Goal: Transaction & Acquisition: Purchase product/service

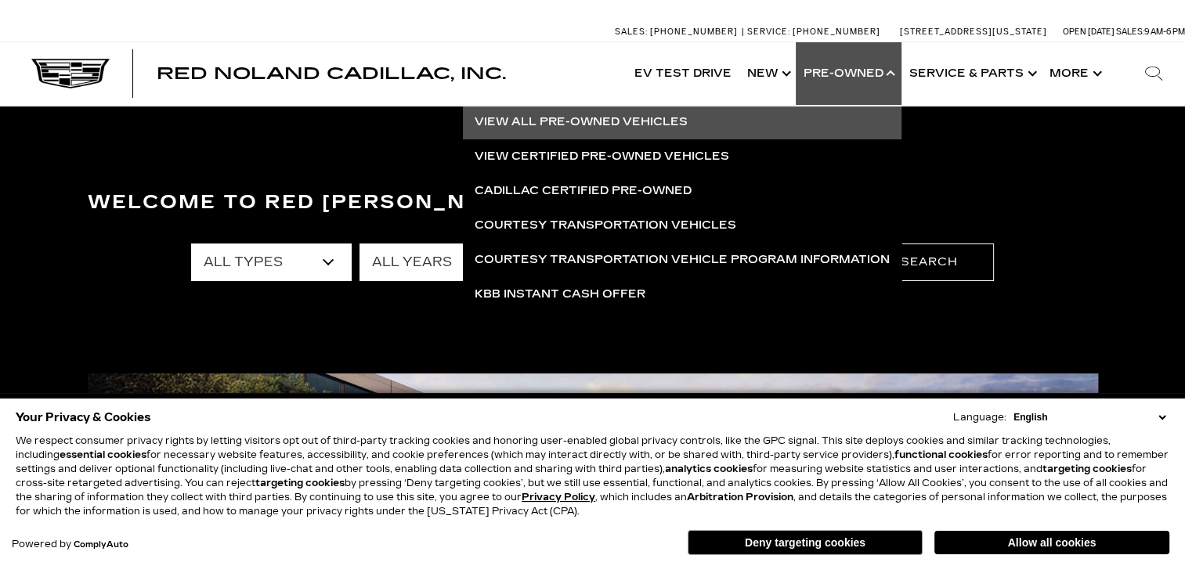
click at [636, 118] on link "View All Pre-Owned Vehicles" at bounding box center [682, 122] width 439 height 34
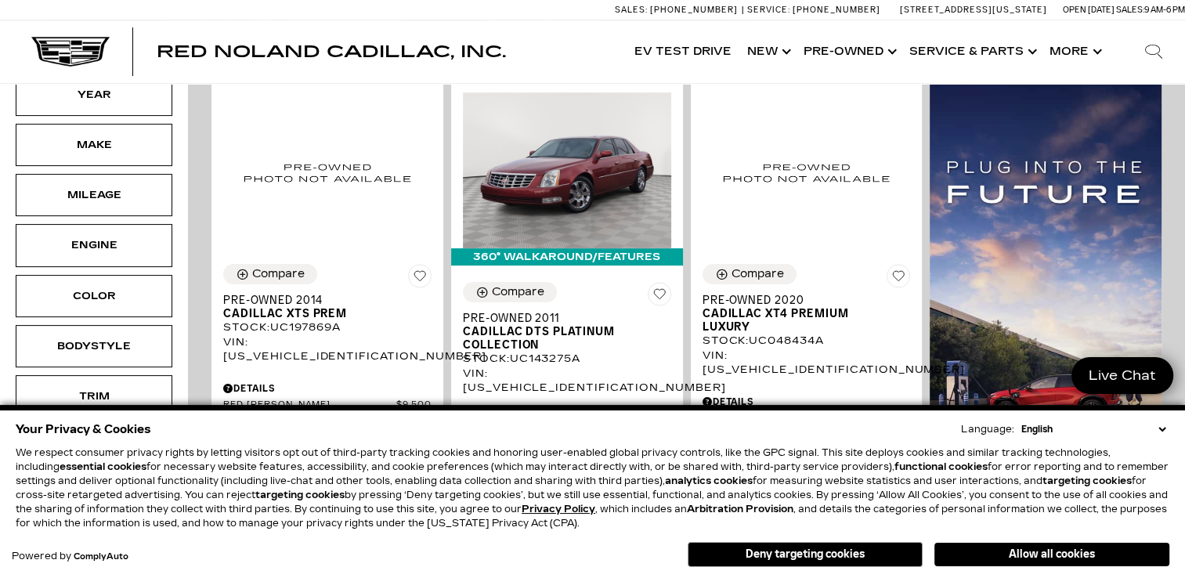
scroll to position [368, 0]
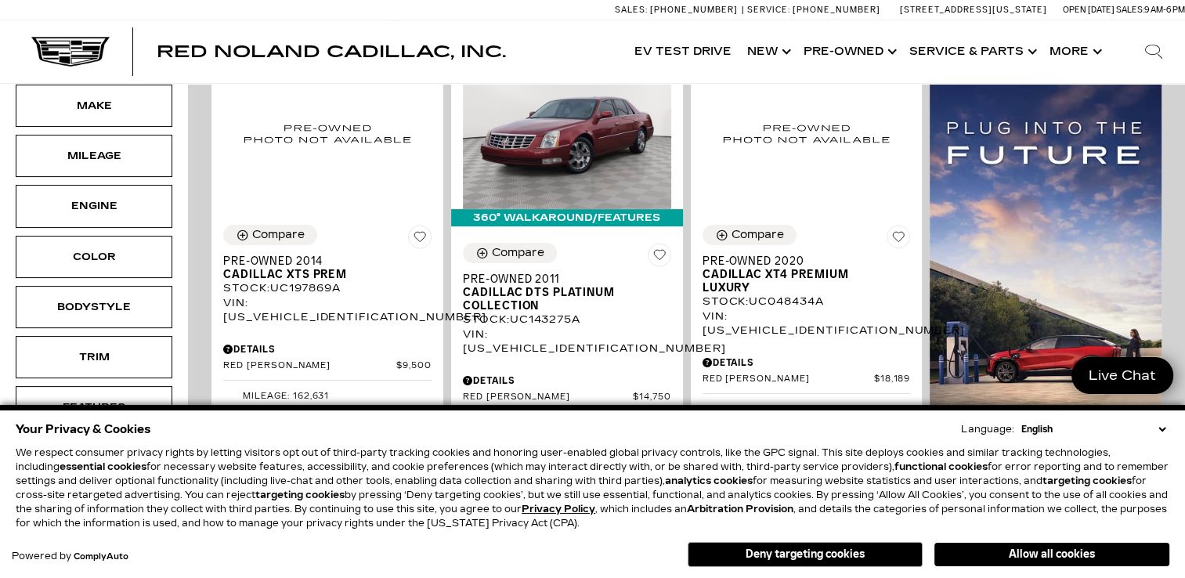
click at [1159, 430] on select "English Spanish / Español English / United Kingdom Korean / 한국어 Vietnamese / Ti…" at bounding box center [1094, 429] width 152 height 14
click at [1163, 428] on select "English Spanish / Español English / United Kingdom Korean / 한국어 Vietnamese / Ti…" at bounding box center [1094, 429] width 152 height 14
click at [901, 432] on div "Your Privacy & Cookies Language: English Spanish / Español English / United Kin…" at bounding box center [593, 429] width 1154 height 22
click at [812, 556] on button "Deny targeting cookies" at bounding box center [805, 554] width 235 height 25
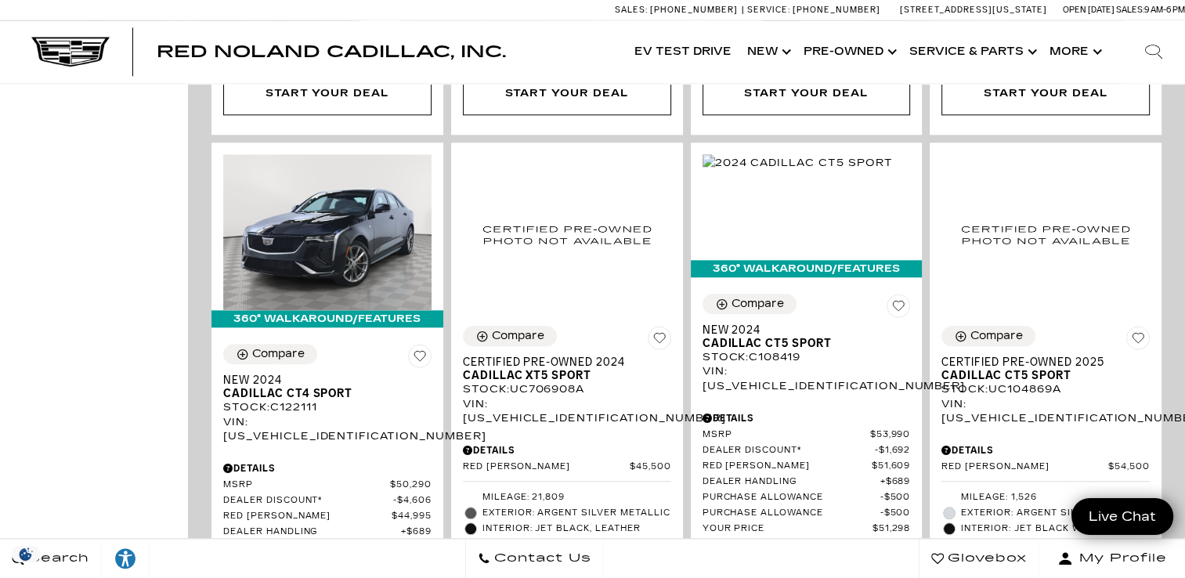
scroll to position [0, 0]
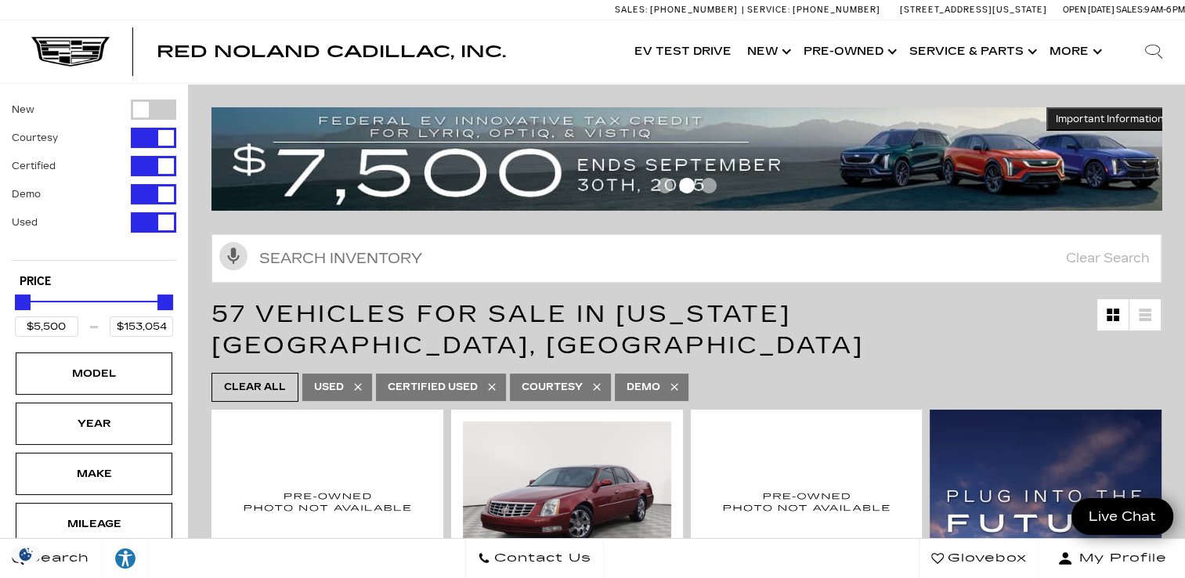
click at [492, 383] on icon at bounding box center [491, 386] width 7 height 7
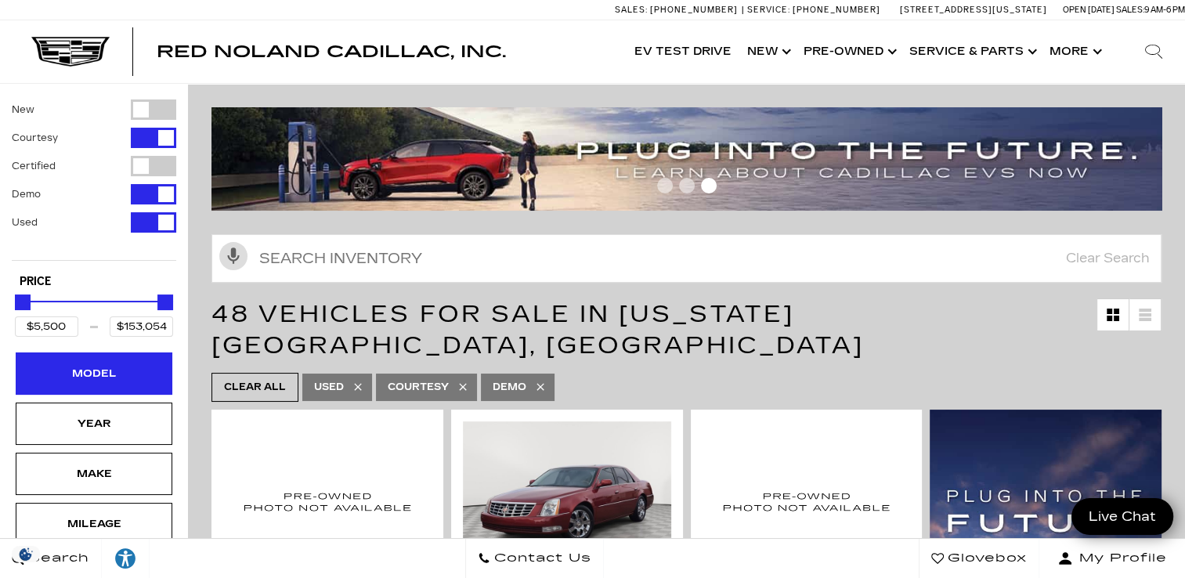
click at [110, 385] on div "Model" at bounding box center [94, 374] width 157 height 42
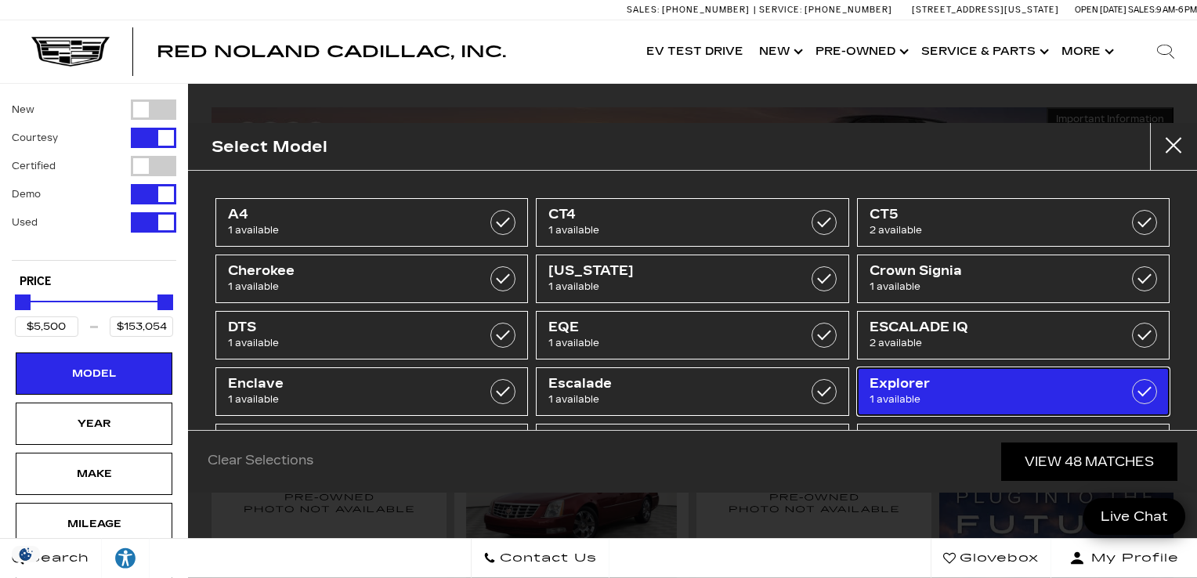
click at [1043, 387] on span "Explorer" at bounding box center [992, 384] width 244 height 16
type input "$26,689"
checkbox input "true"
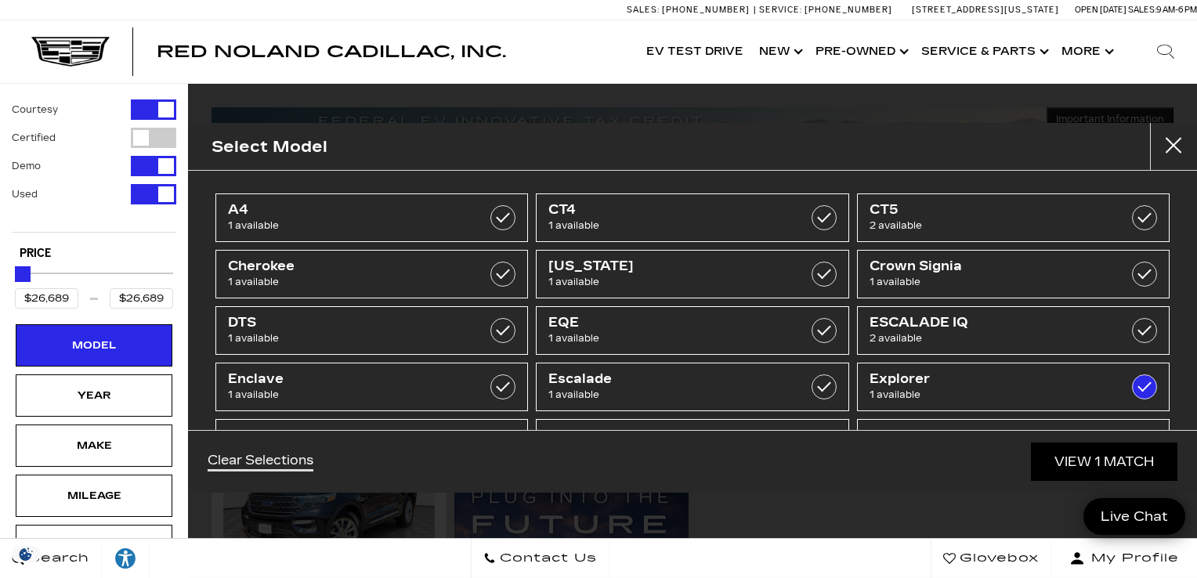
scroll to position [57, 0]
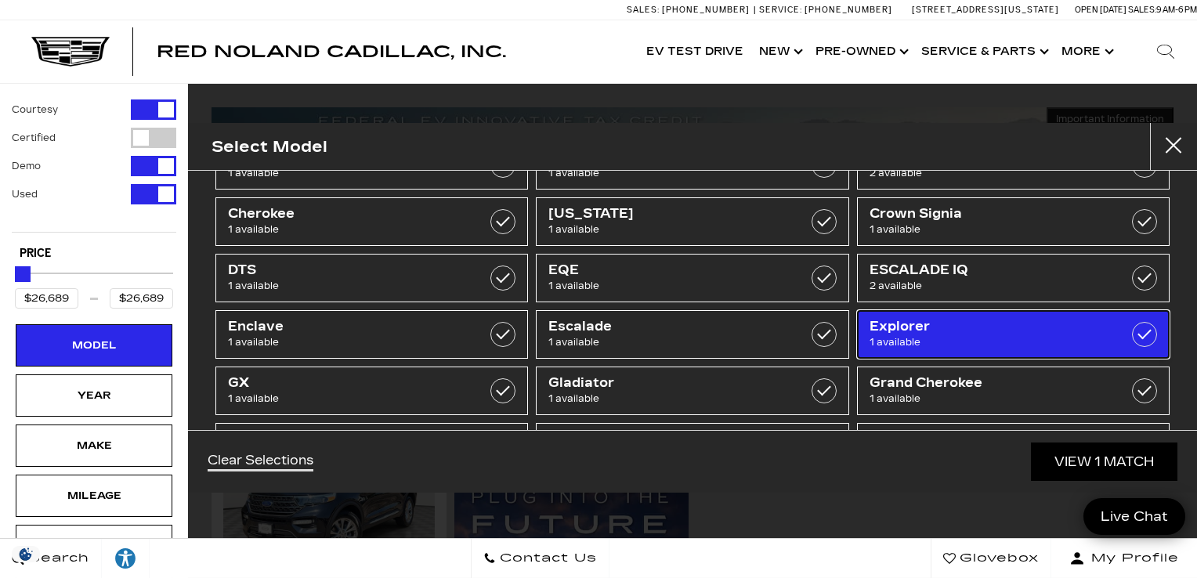
click at [1132, 333] on label at bounding box center [1144, 334] width 25 height 25
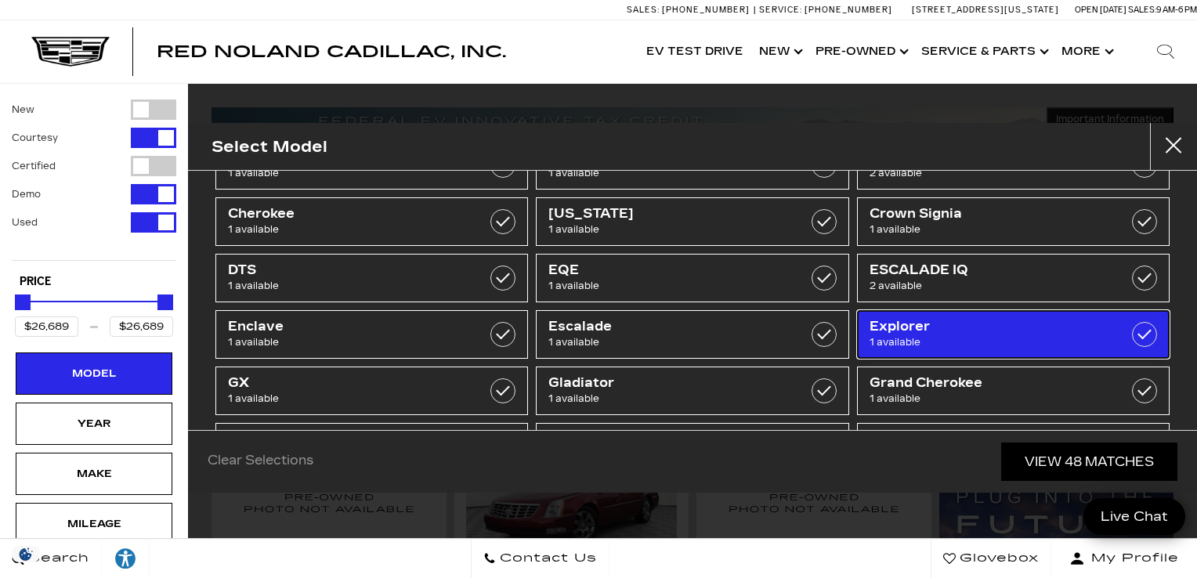
type input "$5,500"
type input "$153,054"
checkbox input "false"
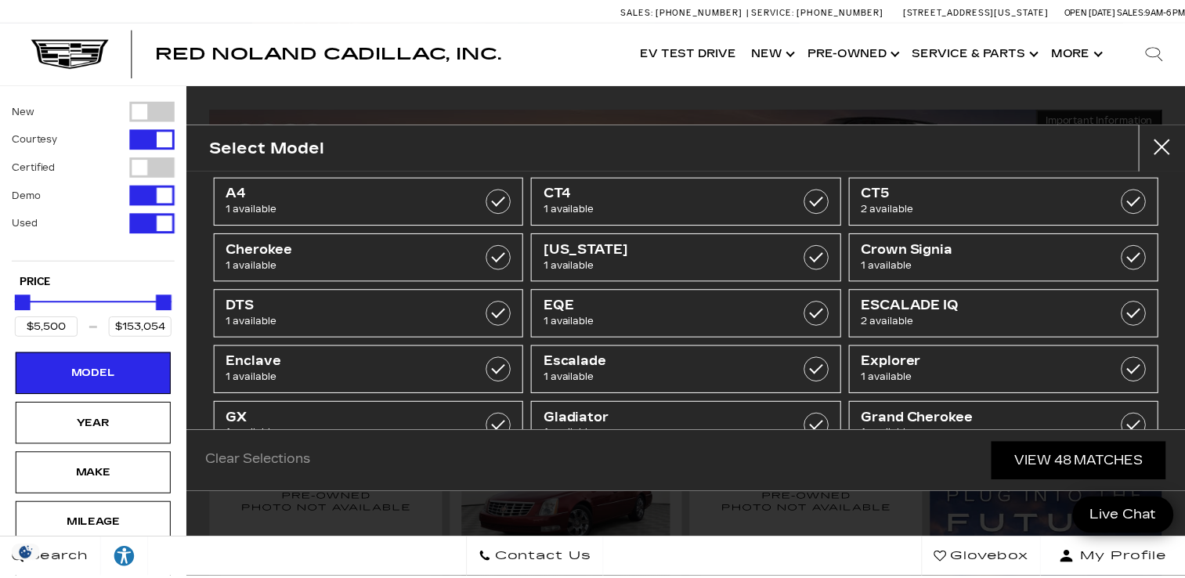
scroll to position [26, 0]
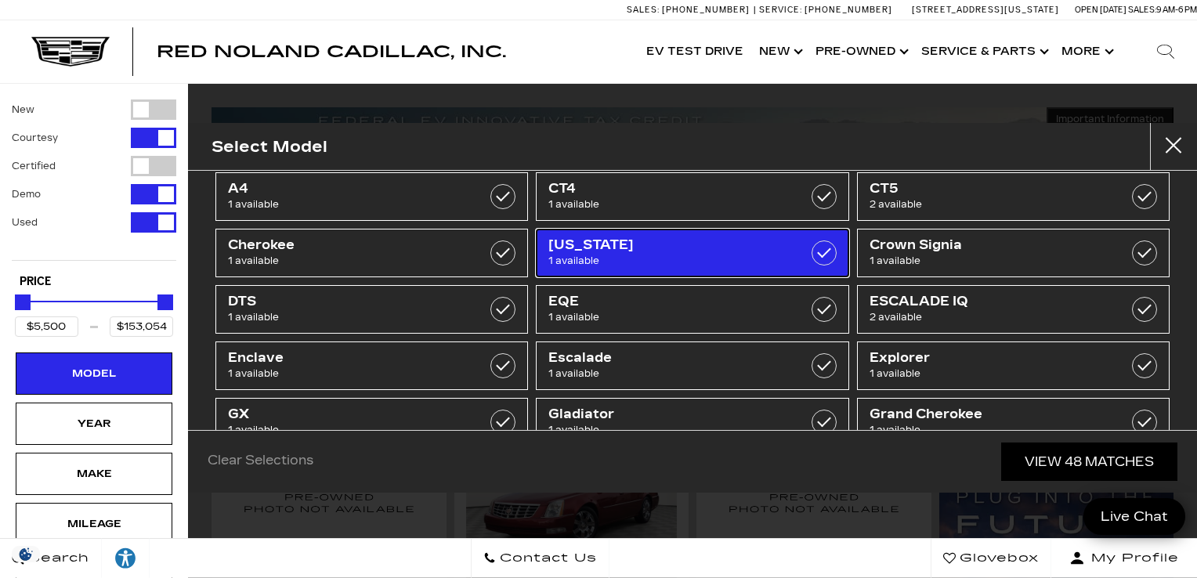
click at [812, 251] on label at bounding box center [824, 253] width 25 height 25
type input "$32,689"
checkbox input "true"
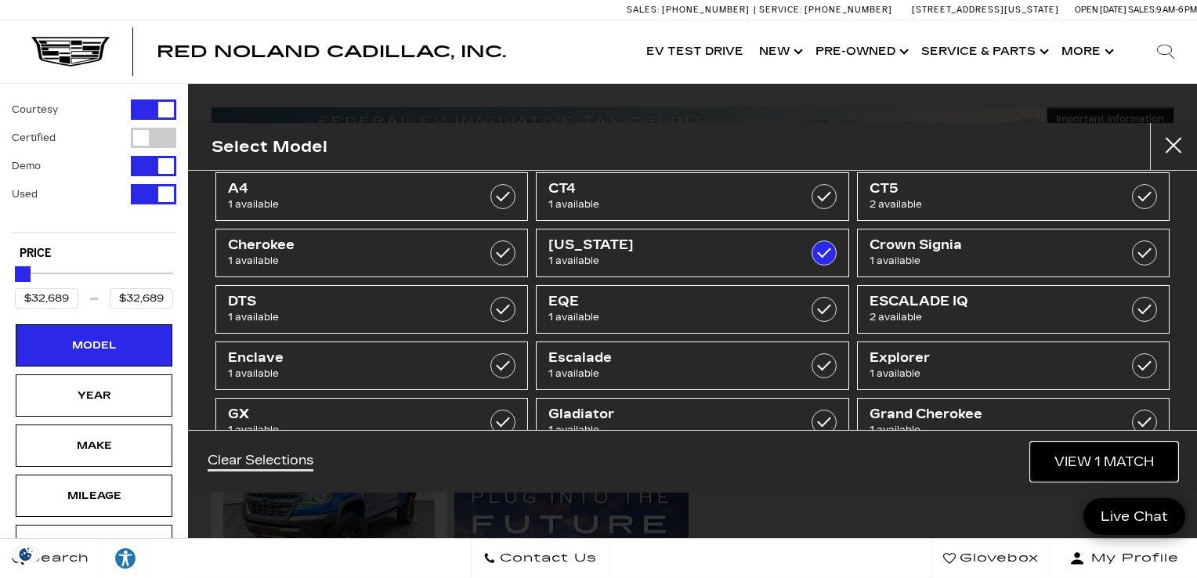
click at [1084, 459] on link "View 1 Match" at bounding box center [1104, 462] width 147 height 38
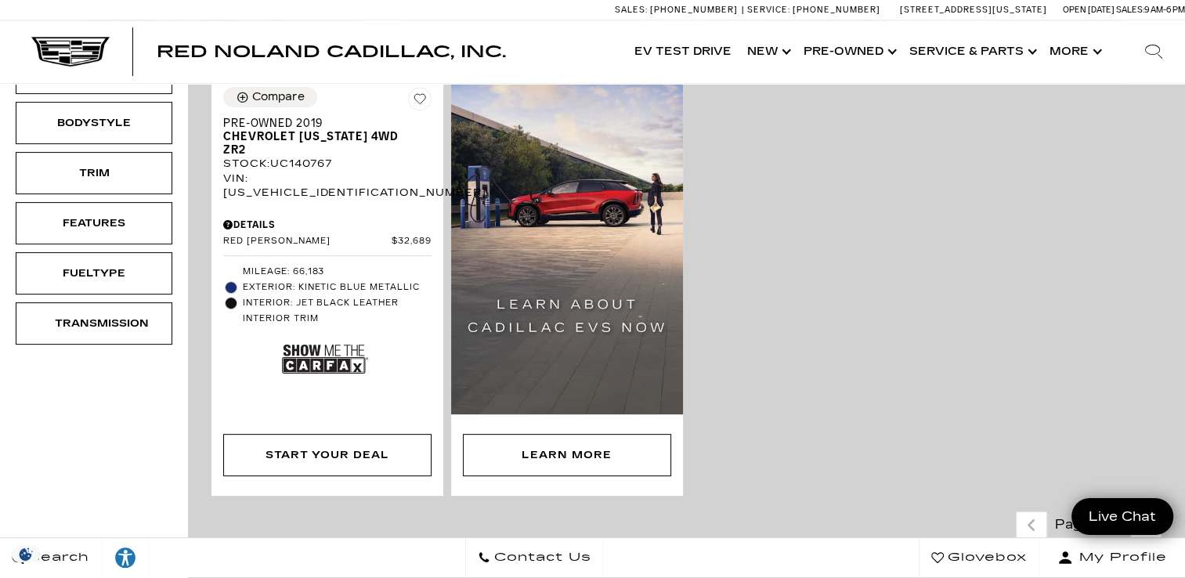
scroll to position [535, 0]
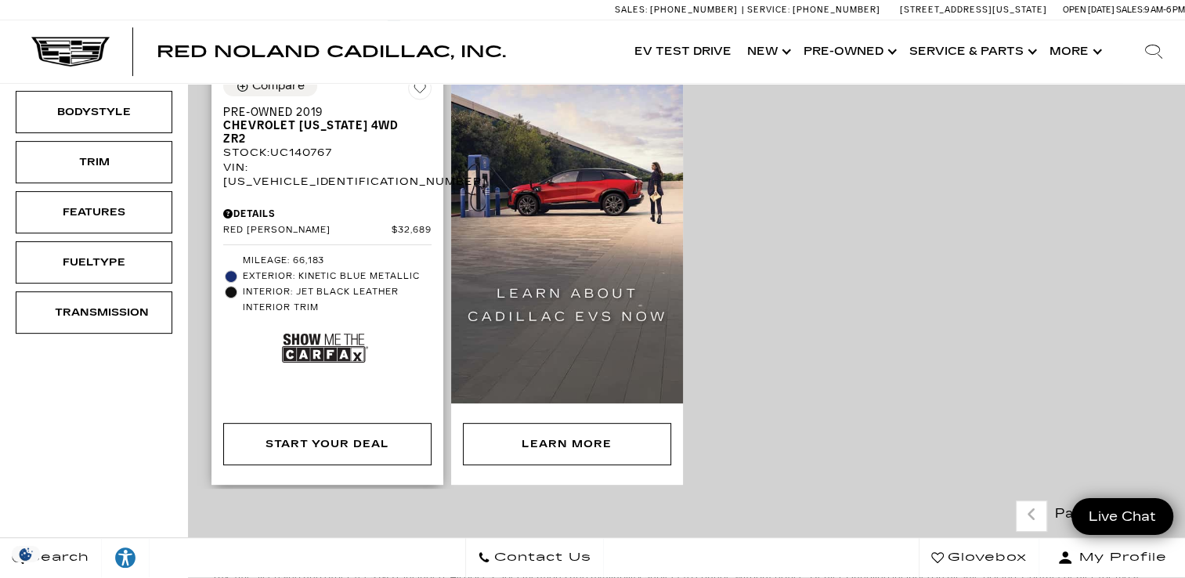
click at [318, 320] on img at bounding box center [325, 348] width 86 height 57
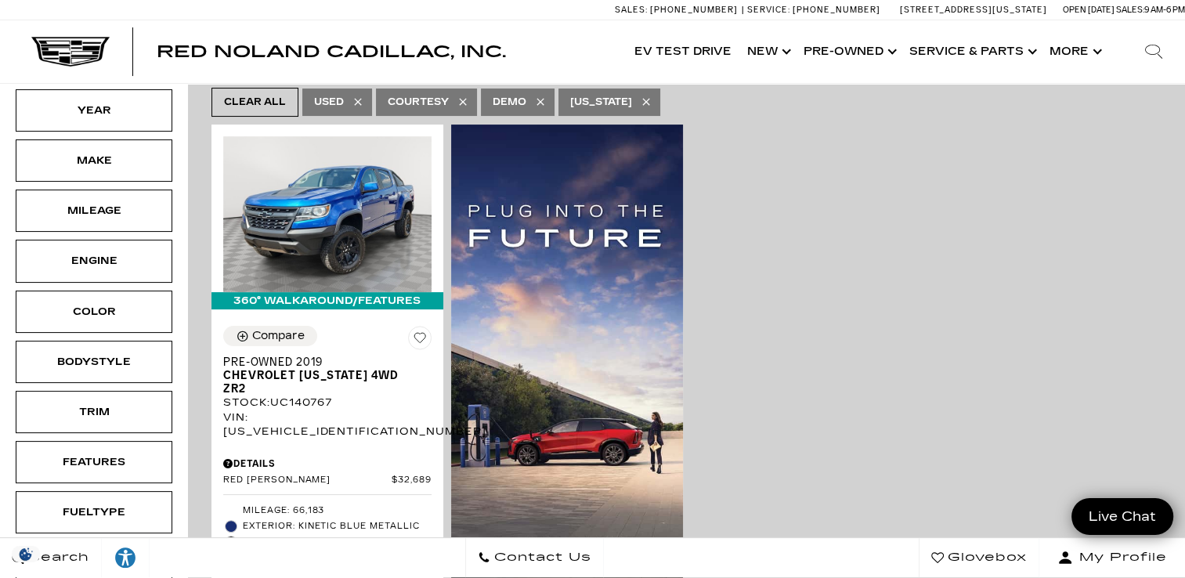
scroll to position [282, 0]
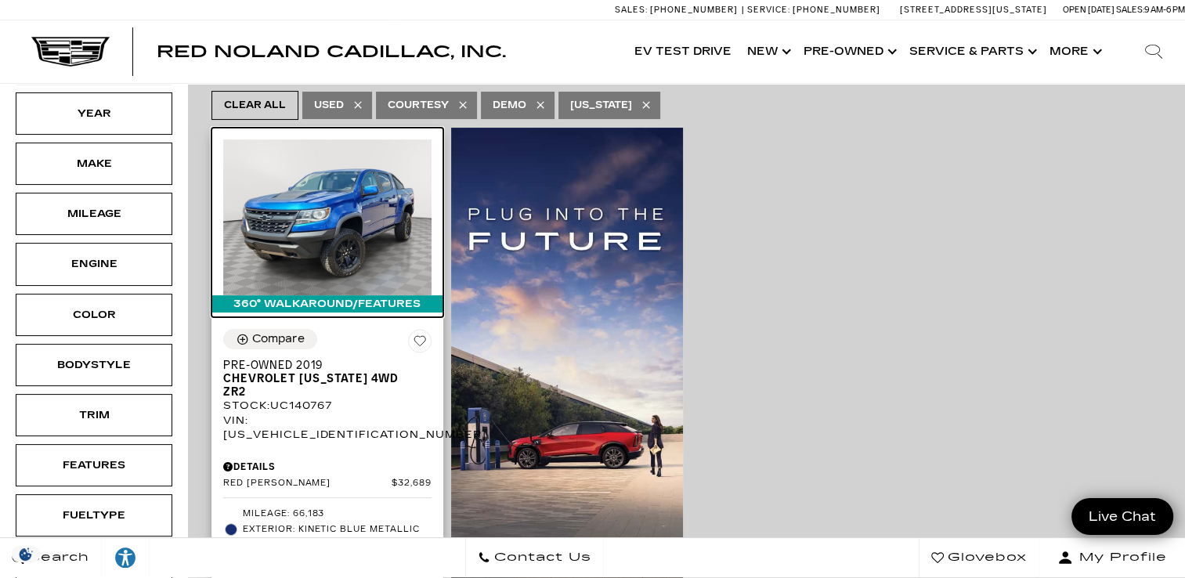
click at [342, 234] on img at bounding box center [327, 217] width 208 height 156
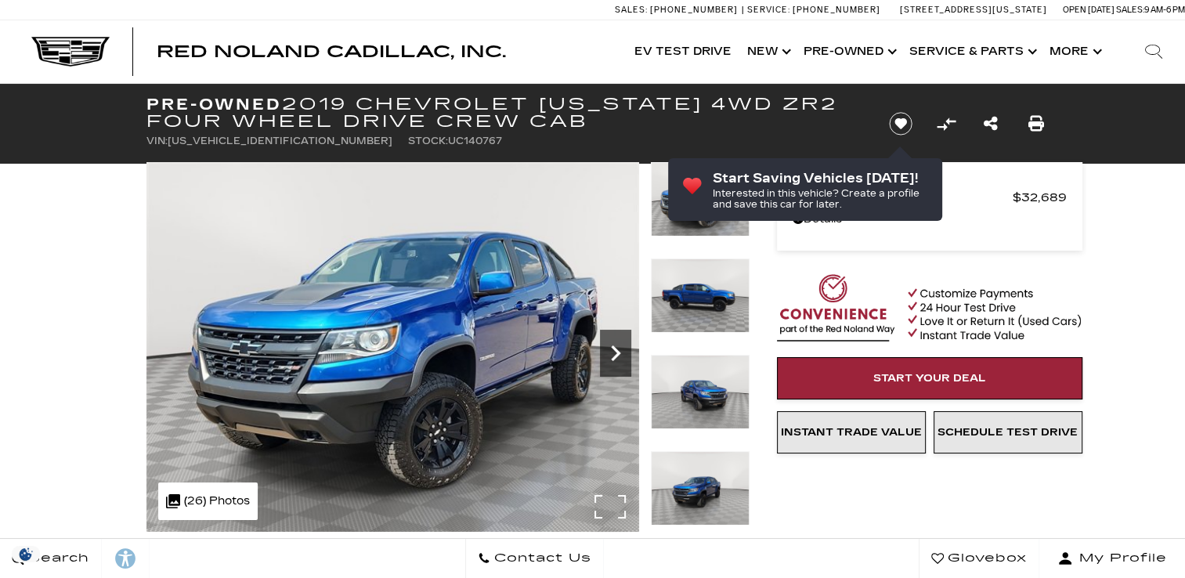
click at [608, 354] on icon "Next" at bounding box center [615, 353] width 31 height 31
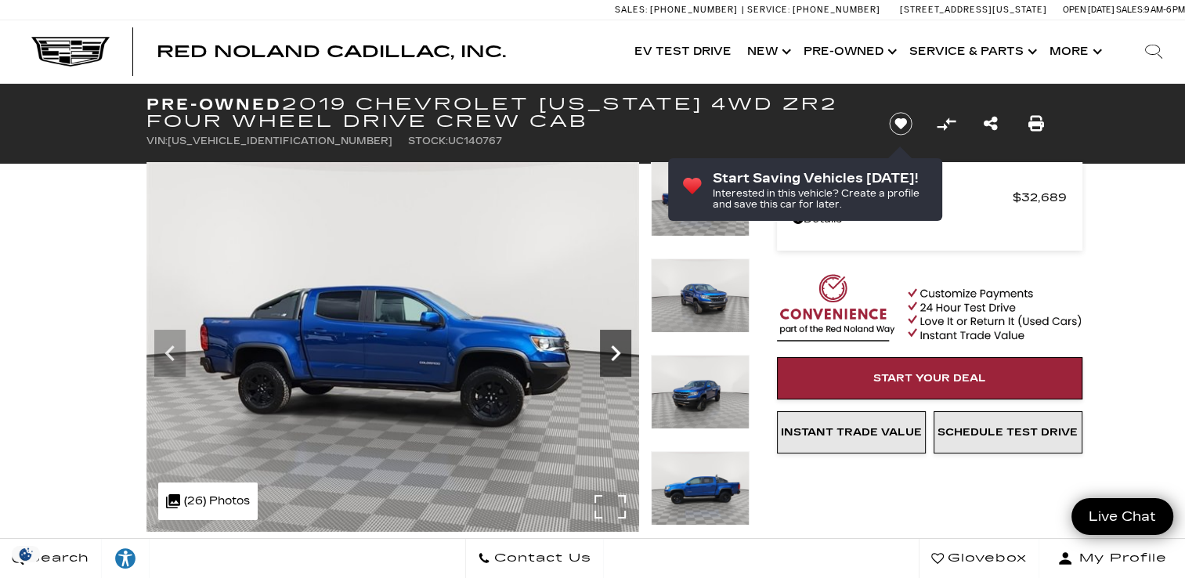
click at [616, 351] on icon "Next" at bounding box center [615, 353] width 9 height 16
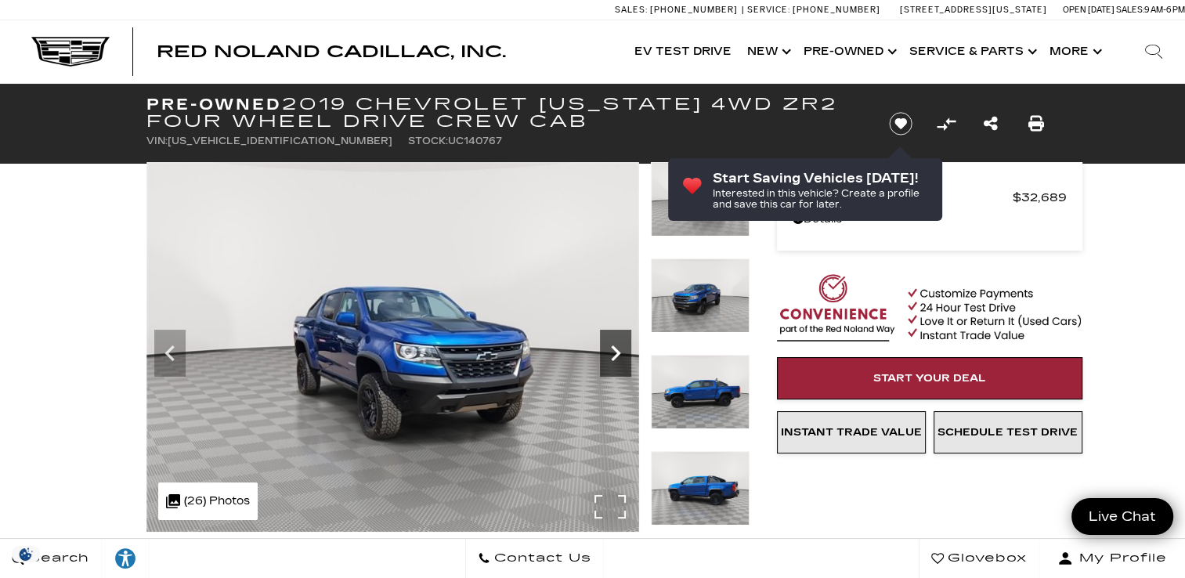
click at [616, 351] on icon "Next" at bounding box center [615, 353] width 9 height 16
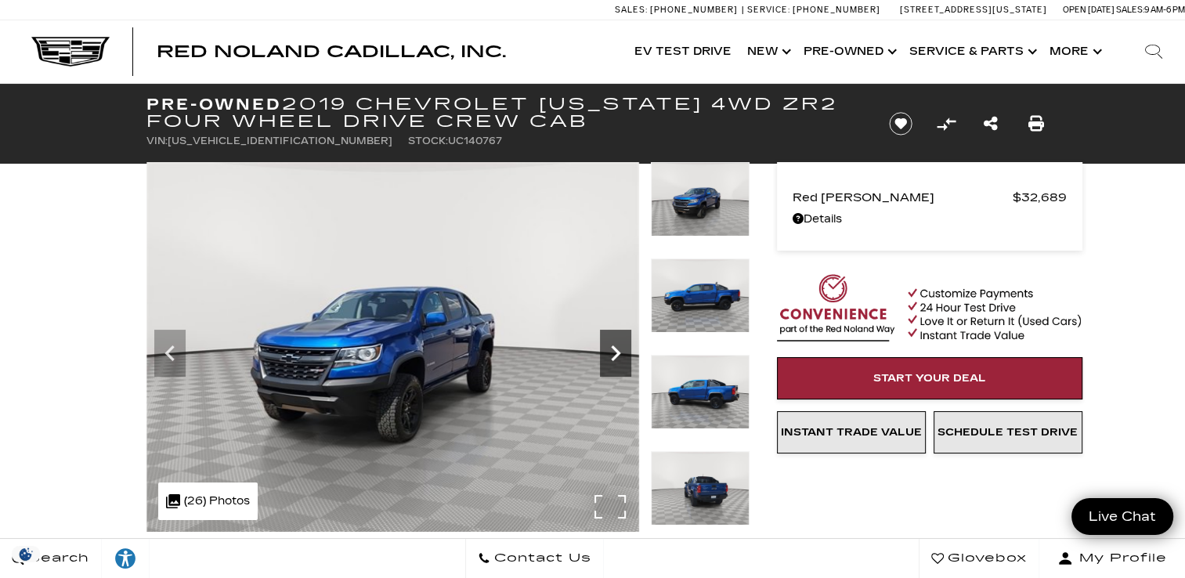
click at [615, 353] on icon "Next" at bounding box center [615, 353] width 31 height 31
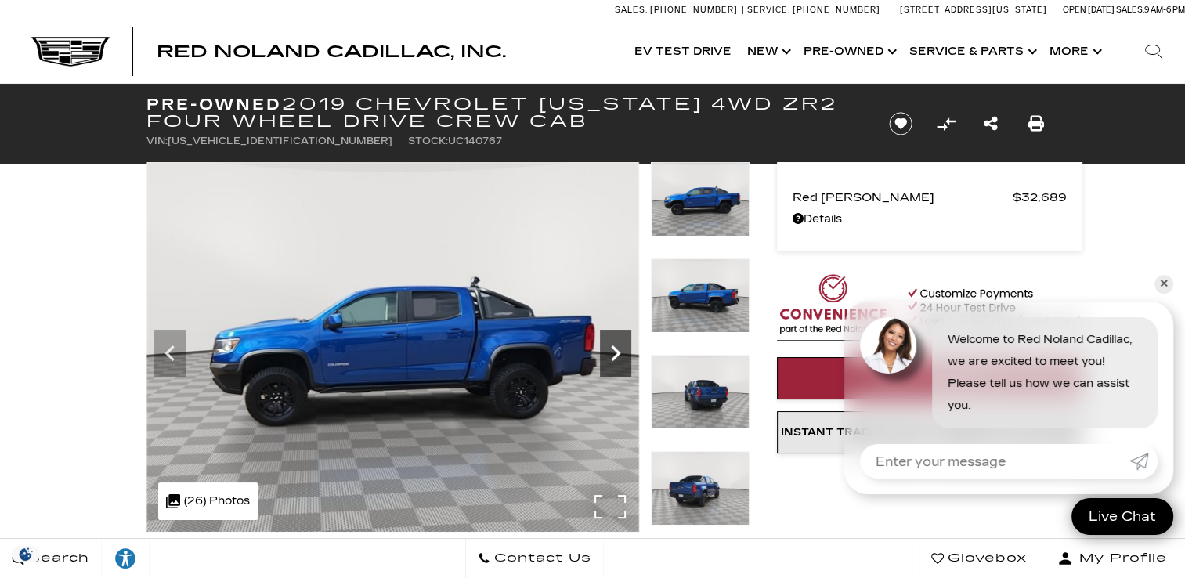
click at [615, 353] on icon "Next" at bounding box center [615, 353] width 31 height 31
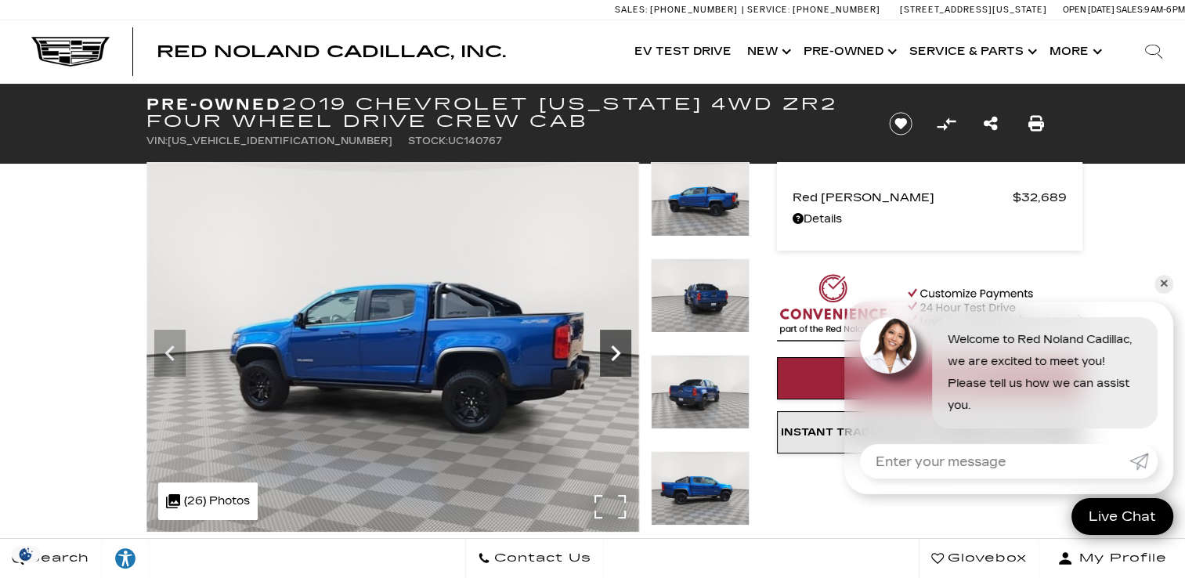
click at [615, 353] on icon "Next" at bounding box center [615, 353] width 31 height 31
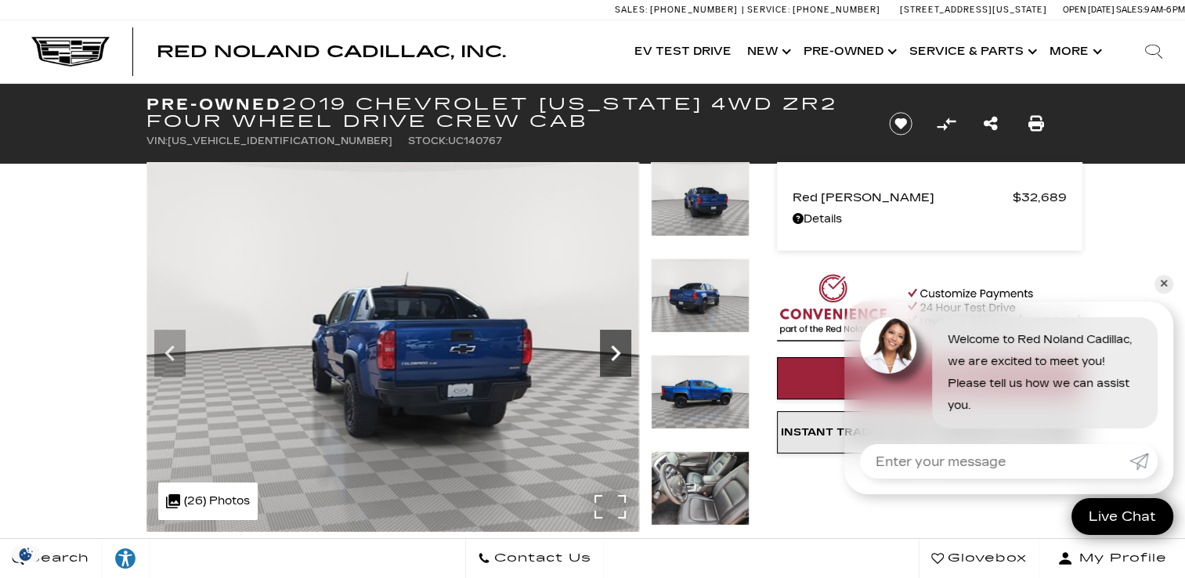
click at [615, 353] on icon "Next" at bounding box center [615, 353] width 31 height 31
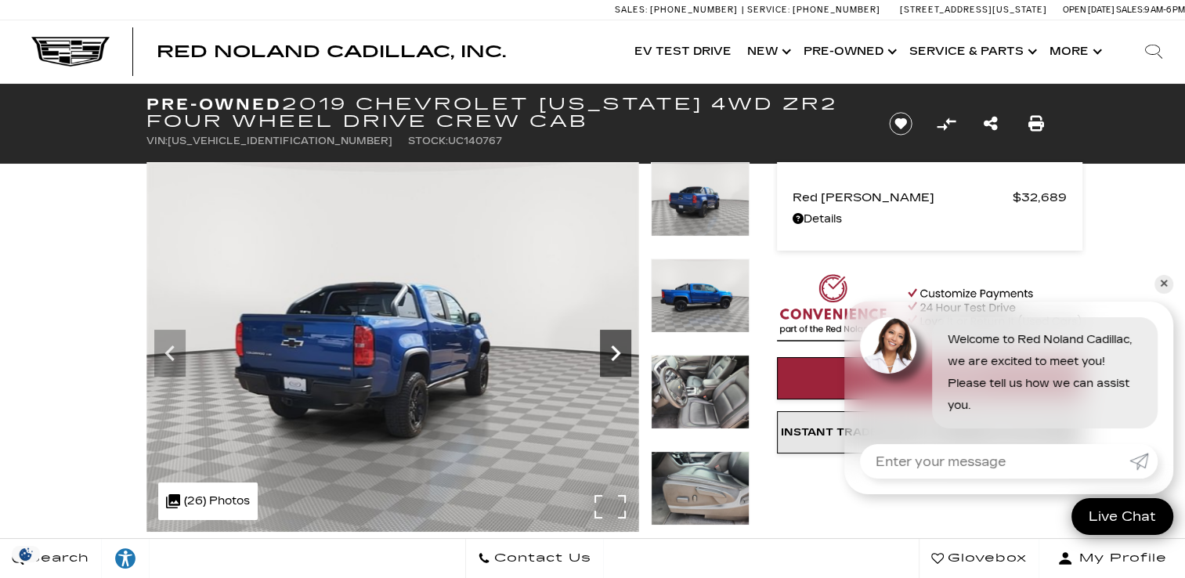
click at [615, 353] on icon "Next" at bounding box center [615, 353] width 31 height 31
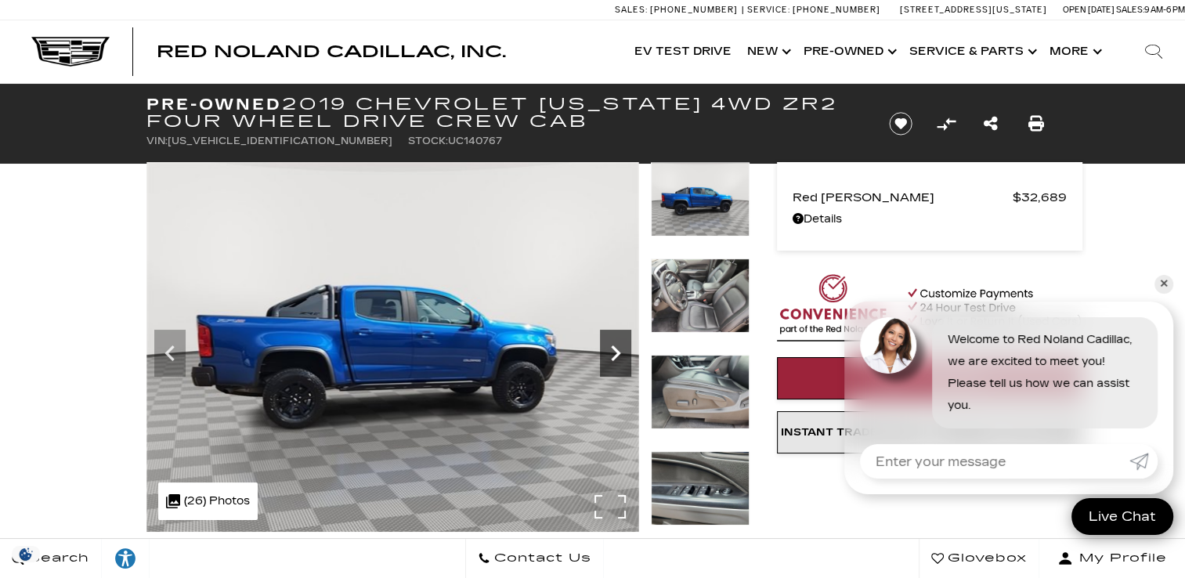
click at [615, 353] on icon "Next" at bounding box center [615, 353] width 31 height 31
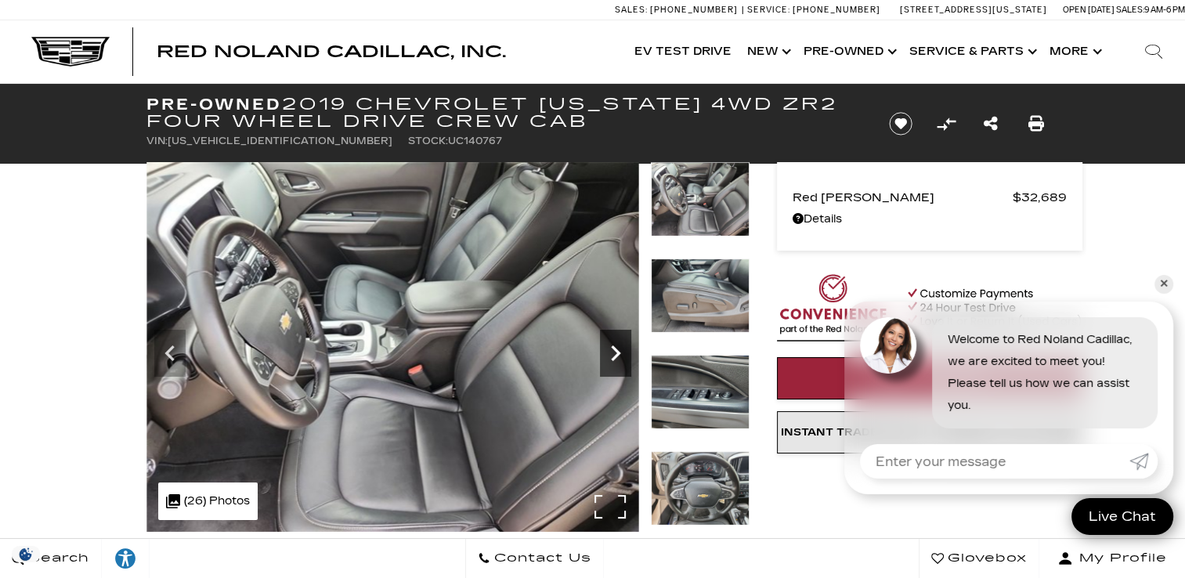
click at [615, 353] on icon "Next" at bounding box center [615, 353] width 31 height 31
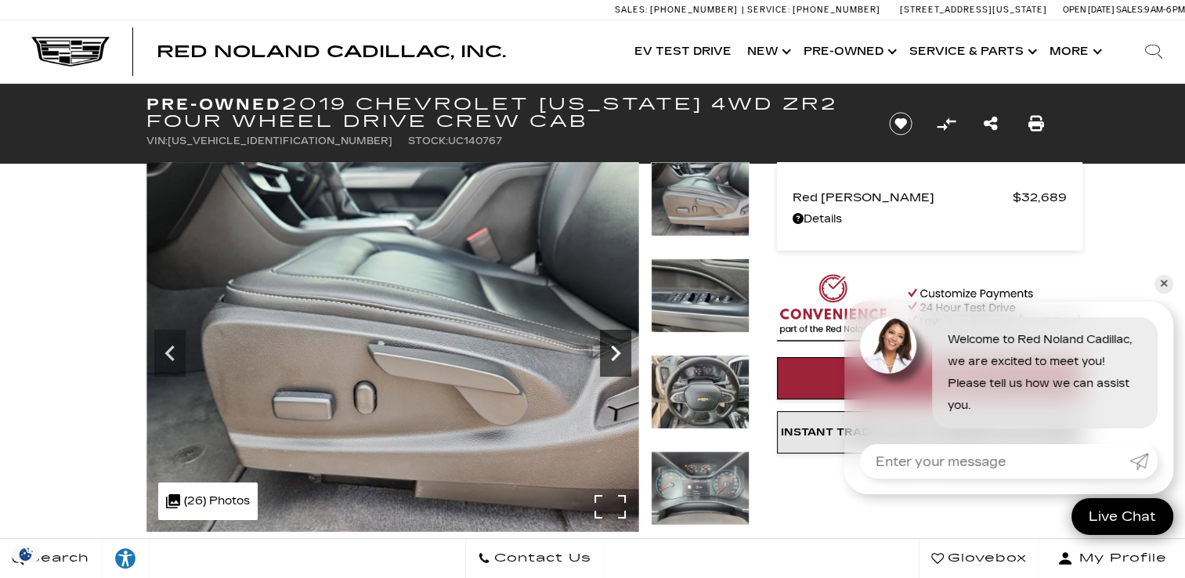
click at [615, 353] on icon "Next" at bounding box center [615, 353] width 31 height 31
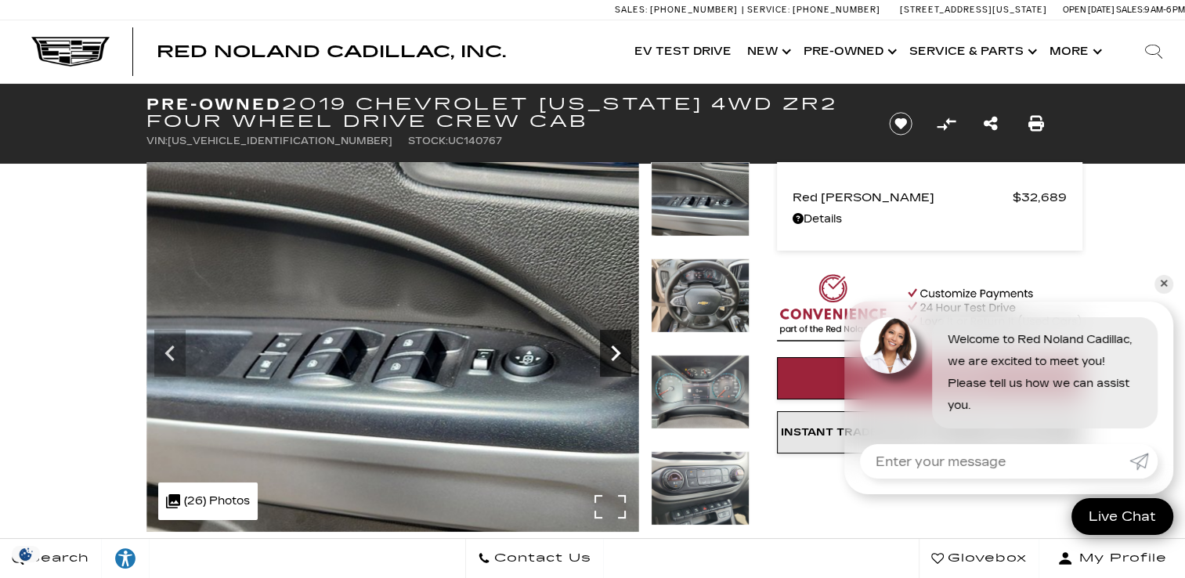
click at [615, 353] on icon "Next" at bounding box center [615, 353] width 31 height 31
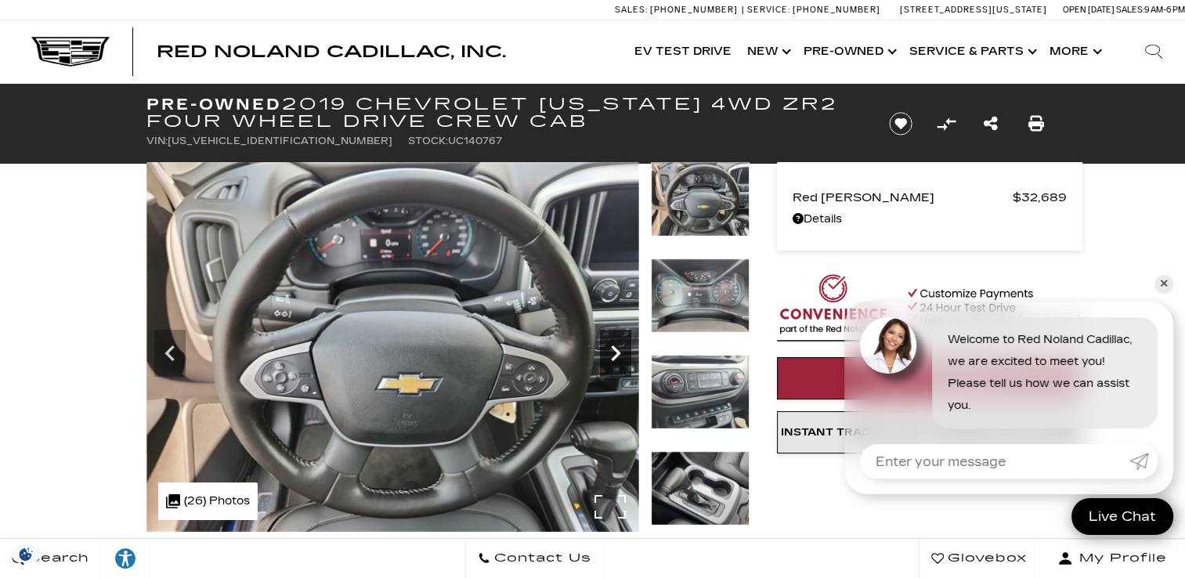
click at [615, 353] on icon "Next" at bounding box center [615, 353] width 31 height 31
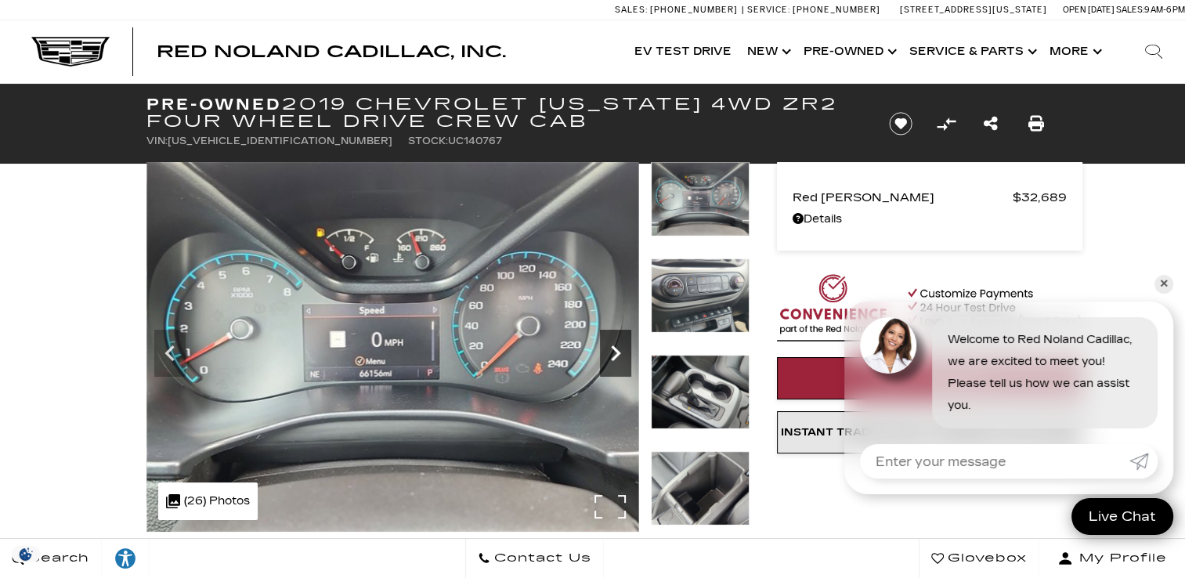
click at [615, 353] on icon "Next" at bounding box center [615, 353] width 31 height 31
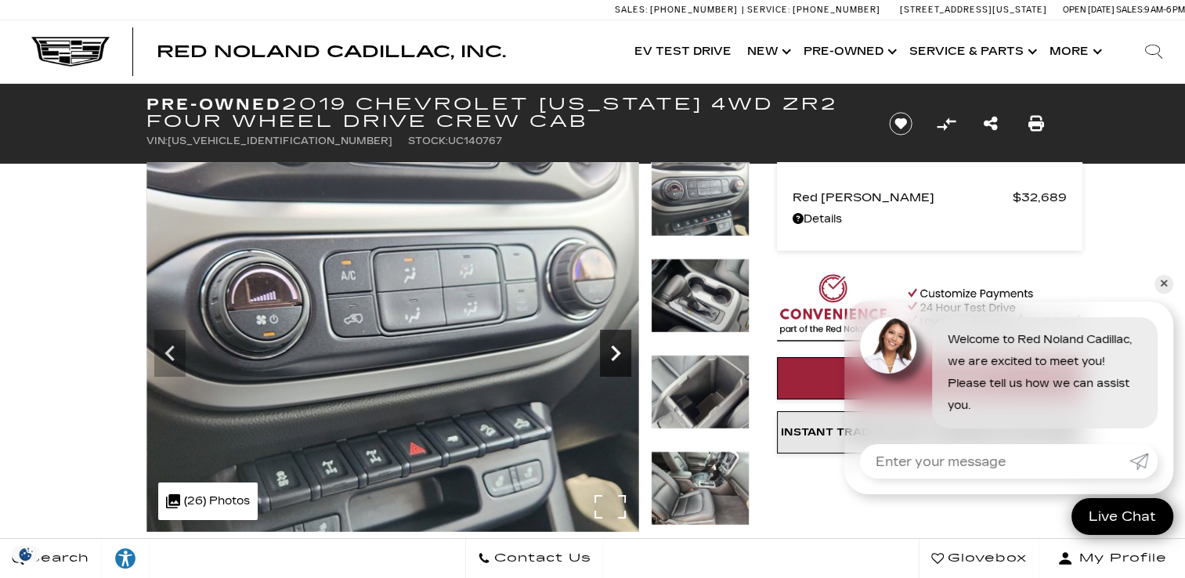
click at [615, 353] on icon "Next" at bounding box center [615, 353] width 31 height 31
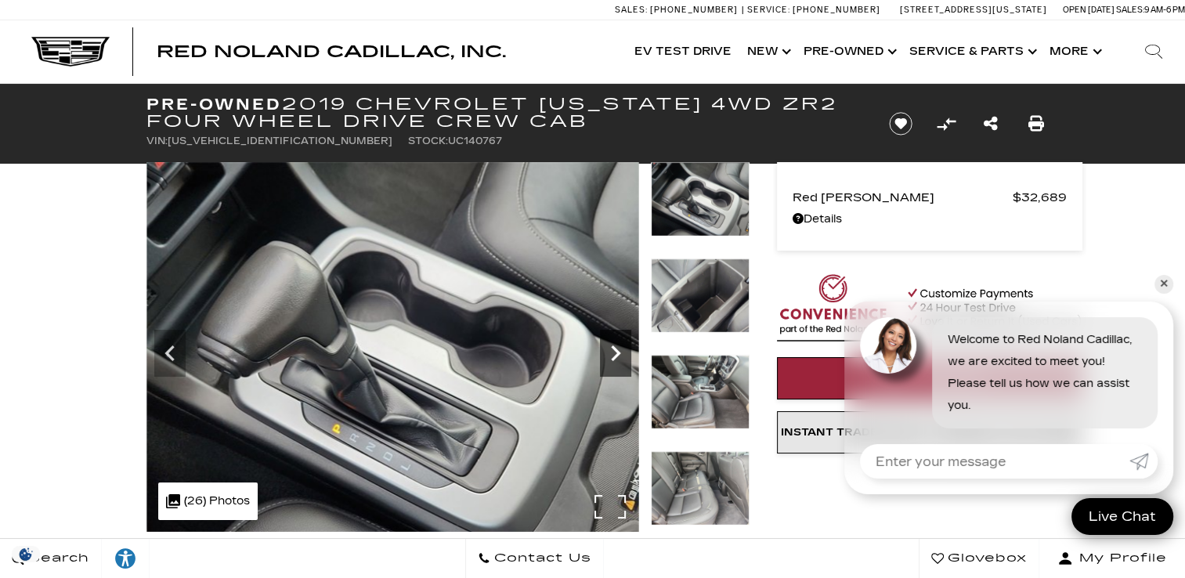
click at [615, 353] on icon "Next" at bounding box center [615, 353] width 31 height 31
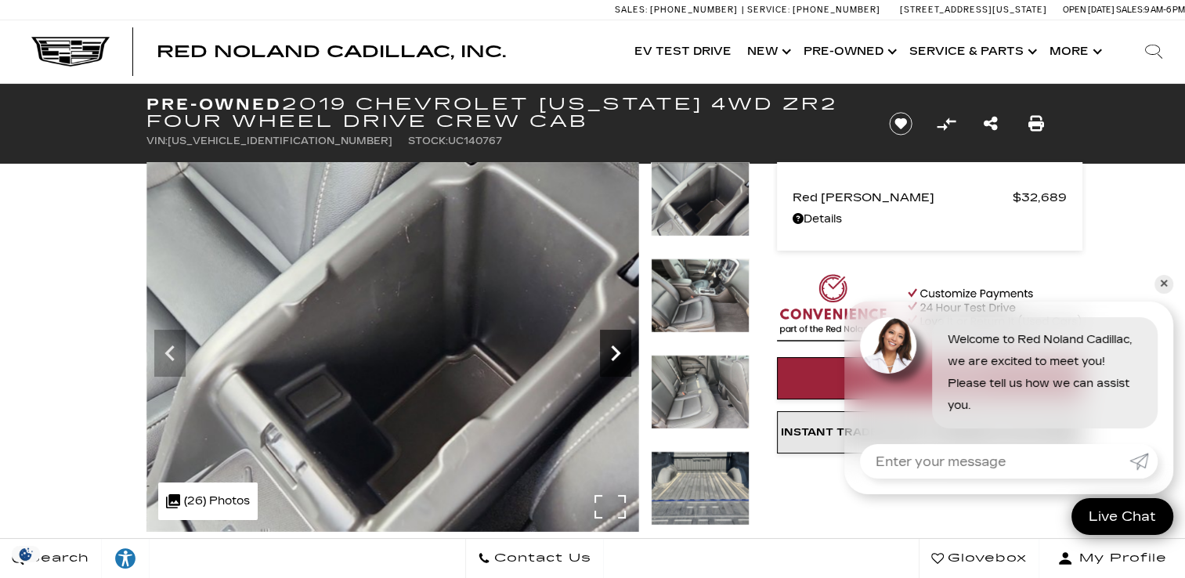
click at [615, 353] on icon "Next" at bounding box center [615, 353] width 31 height 31
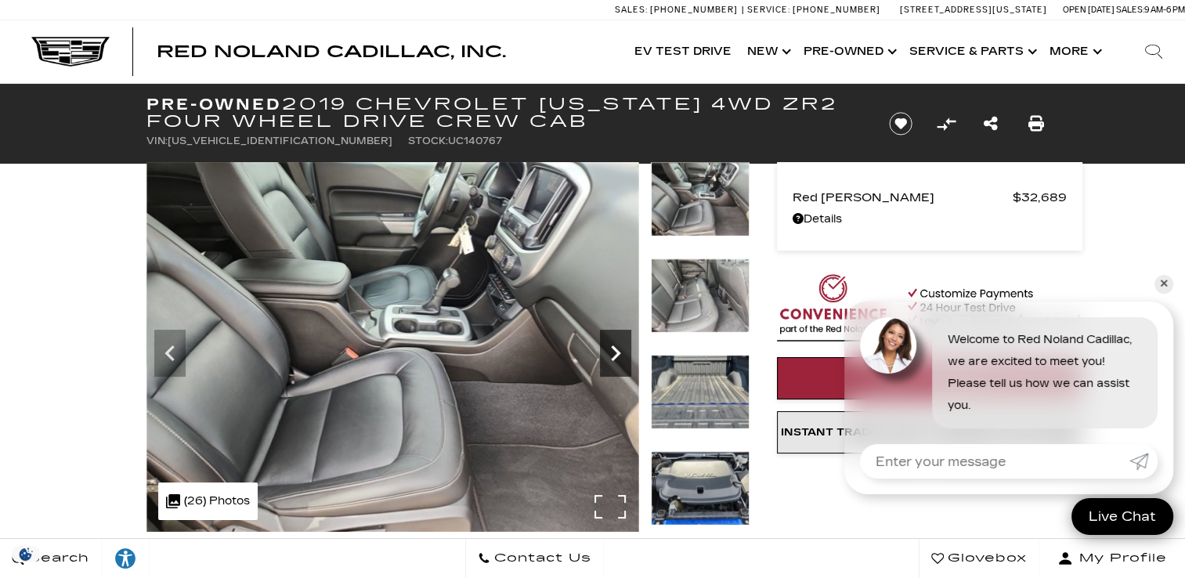
click at [615, 353] on icon "Next" at bounding box center [615, 353] width 31 height 31
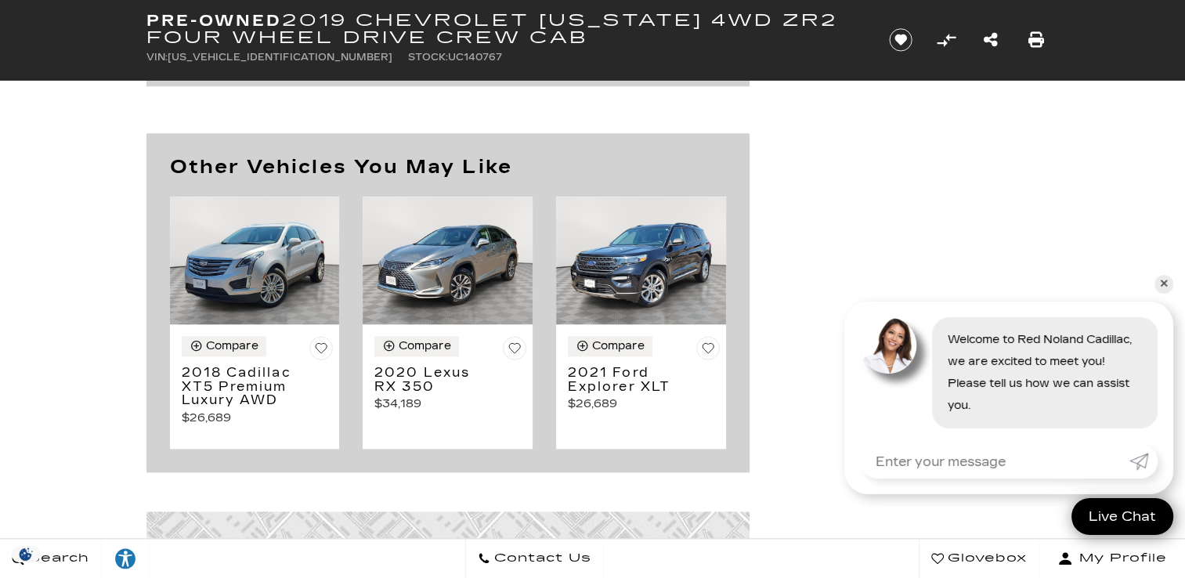
scroll to position [1829, 0]
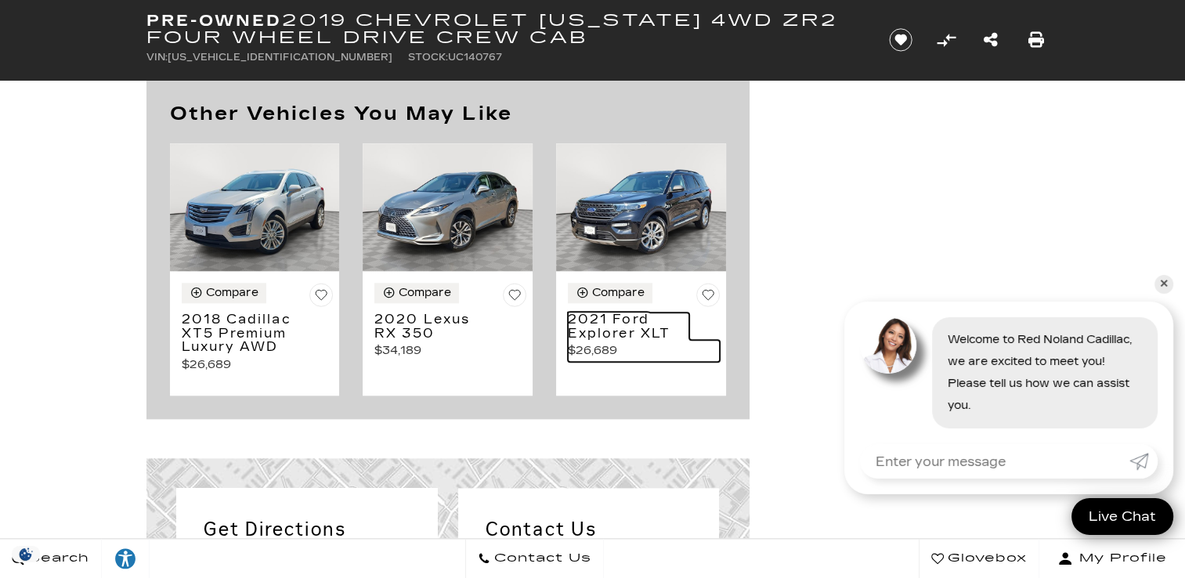
click at [617, 330] on h3 "2021 Ford Explorer XLT" at bounding box center [628, 326] width 121 height 27
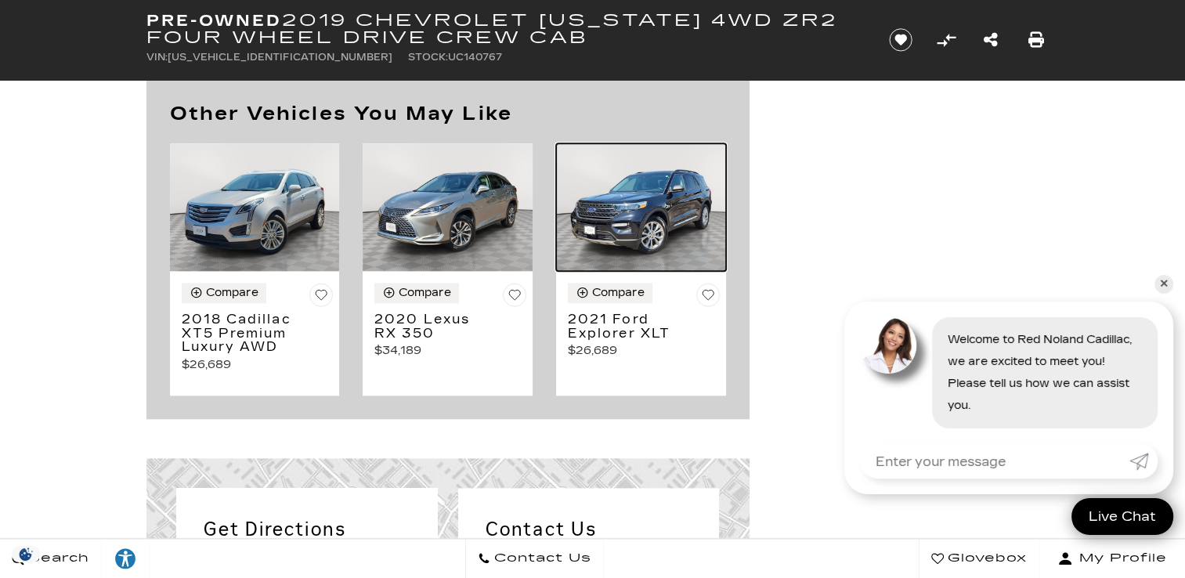
click at [626, 235] on img at bounding box center [641, 207] width 170 height 128
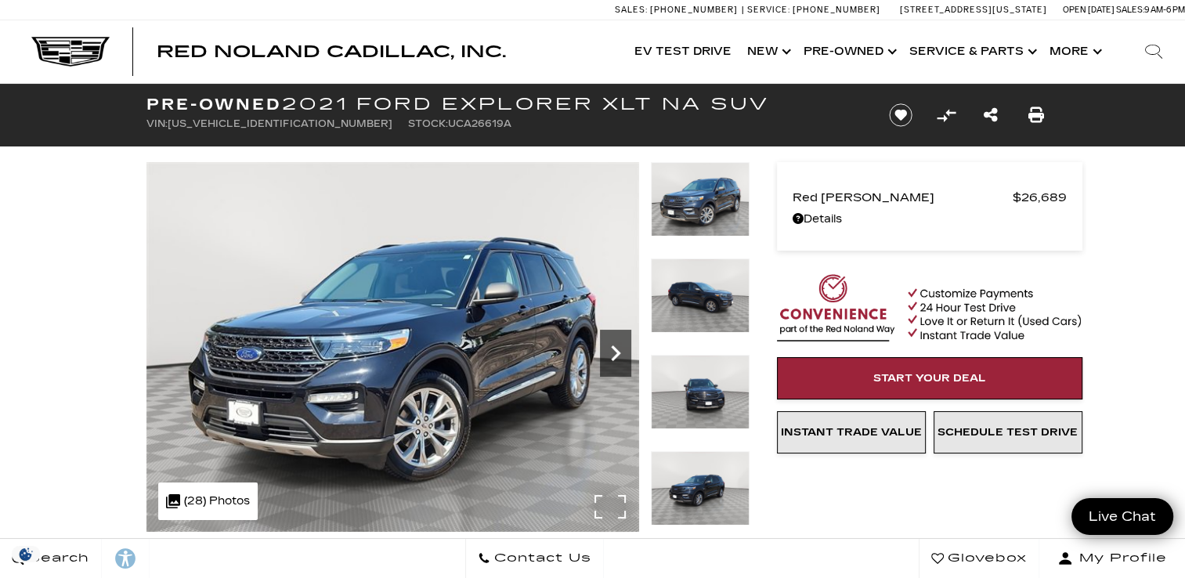
click at [620, 353] on icon "Next" at bounding box center [615, 353] width 31 height 31
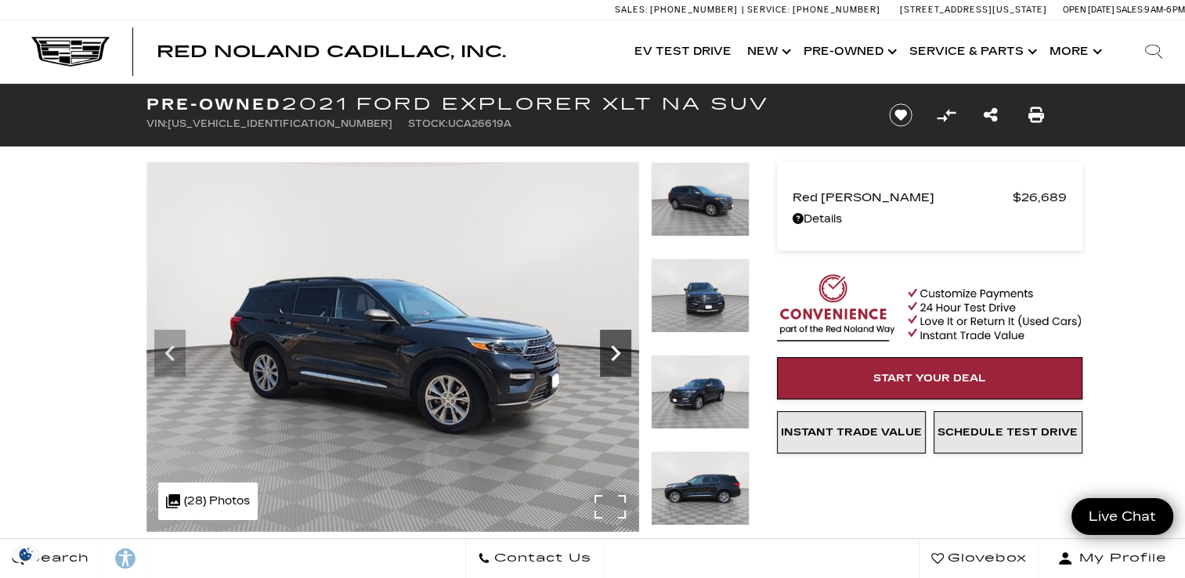
click at [620, 356] on icon "Next" at bounding box center [615, 353] width 31 height 31
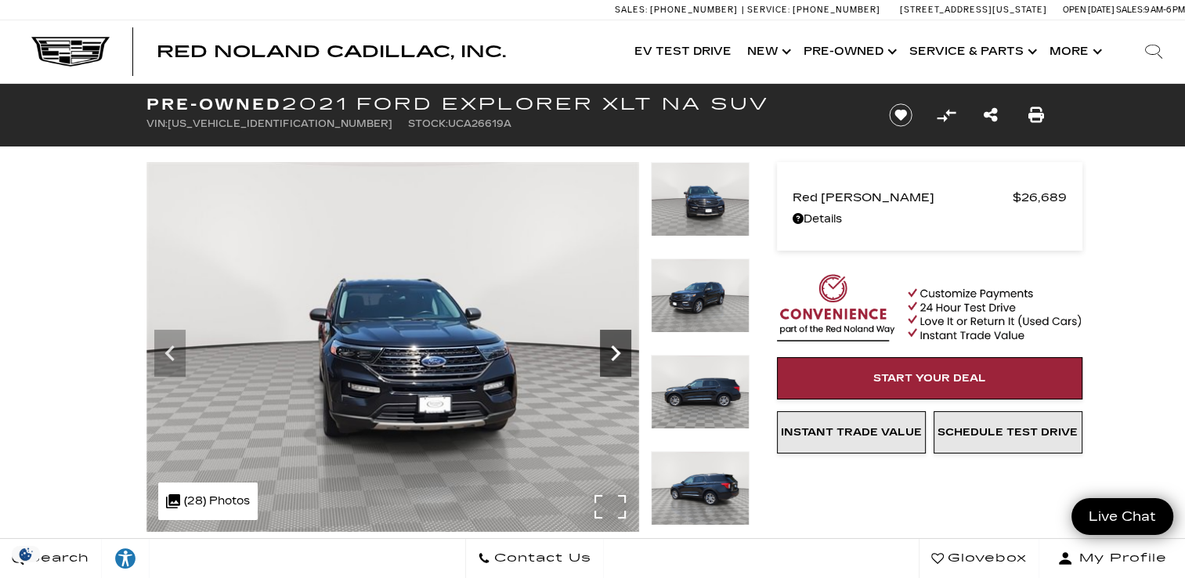
click at [620, 359] on icon "Next" at bounding box center [615, 353] width 31 height 31
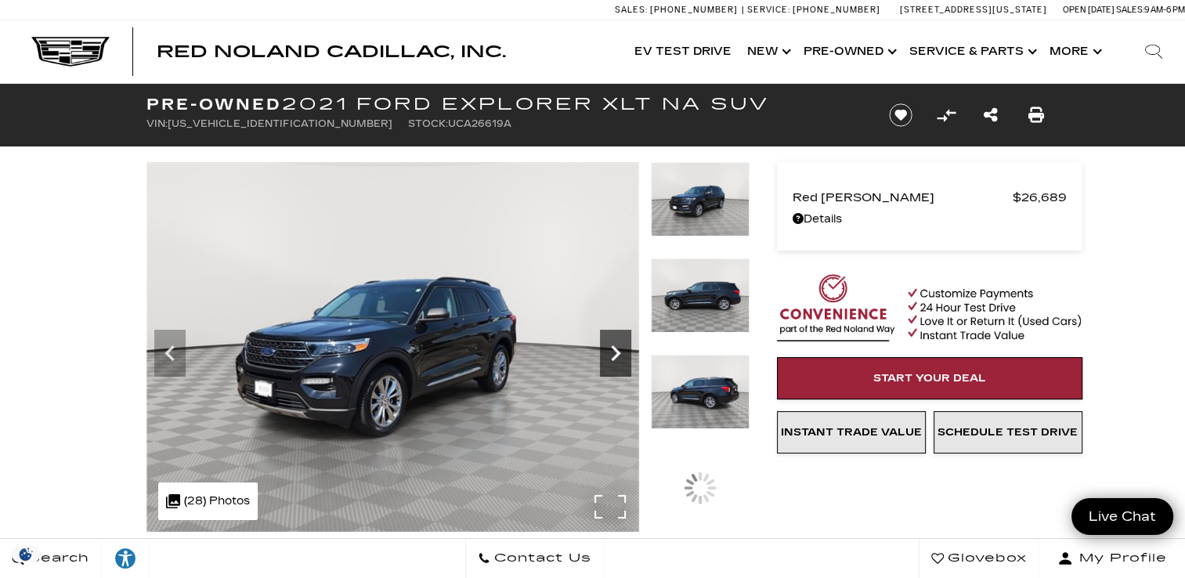
click at [618, 360] on icon "Next" at bounding box center [615, 353] width 31 height 31
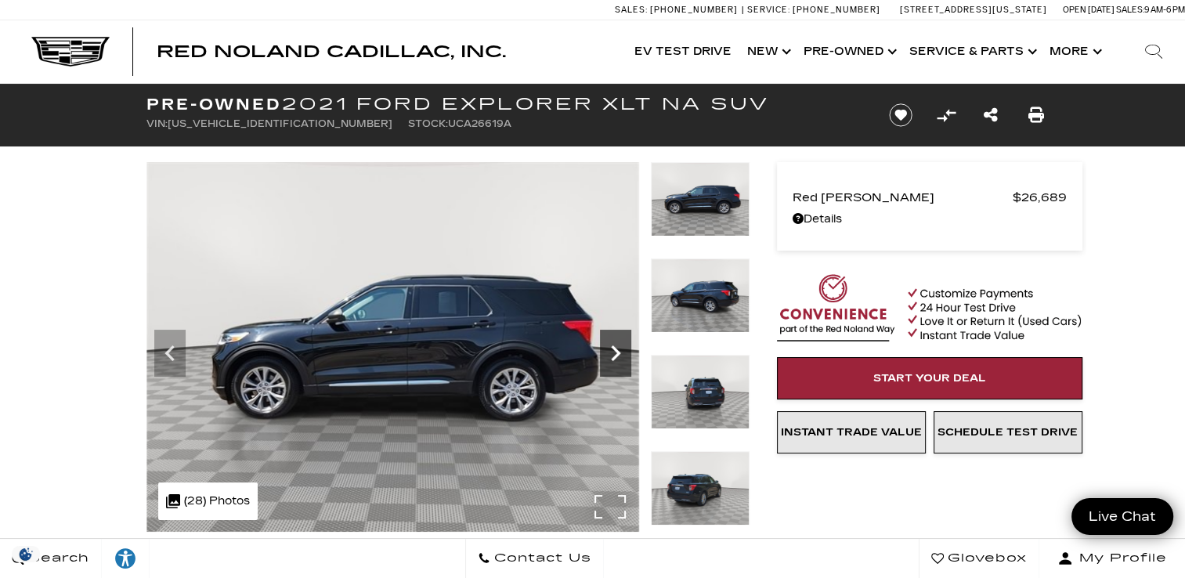
click at [617, 360] on icon "Next" at bounding box center [615, 353] width 31 height 31
